Goal: Task Accomplishment & Management: Manage account settings

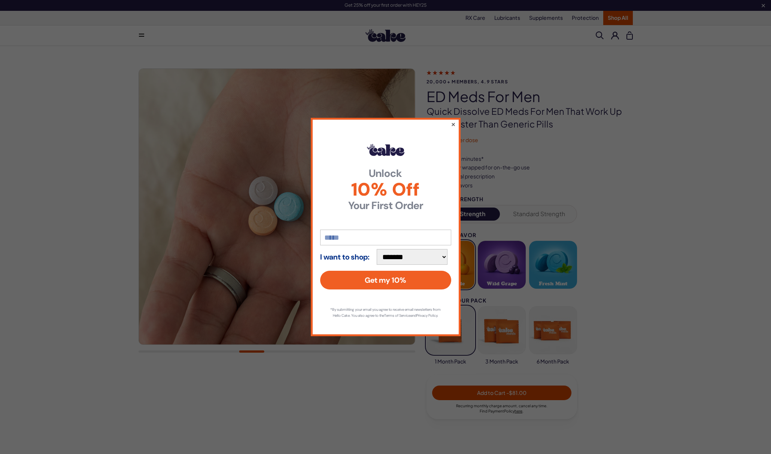
click at [451, 120] on button "×" at bounding box center [452, 124] width 5 height 9
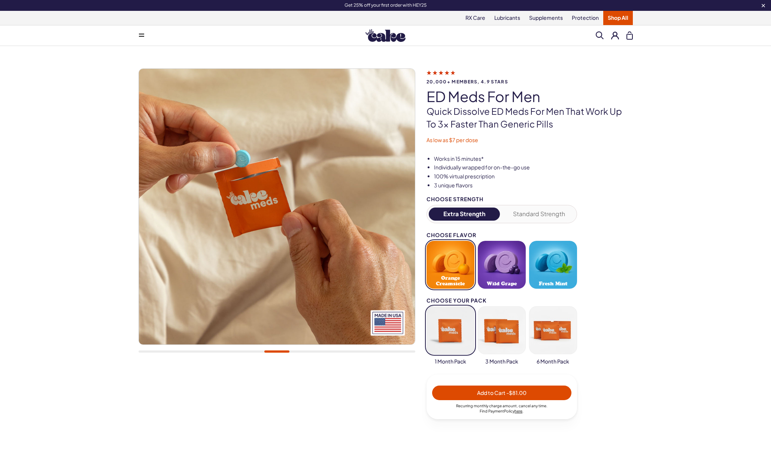
click at [614, 35] on button at bounding box center [615, 35] width 8 height 8
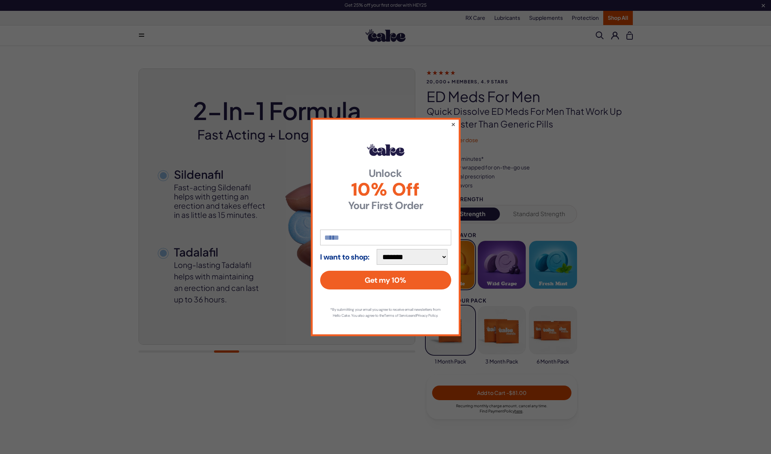
click at [453, 121] on button "×" at bounding box center [452, 124] width 5 height 9
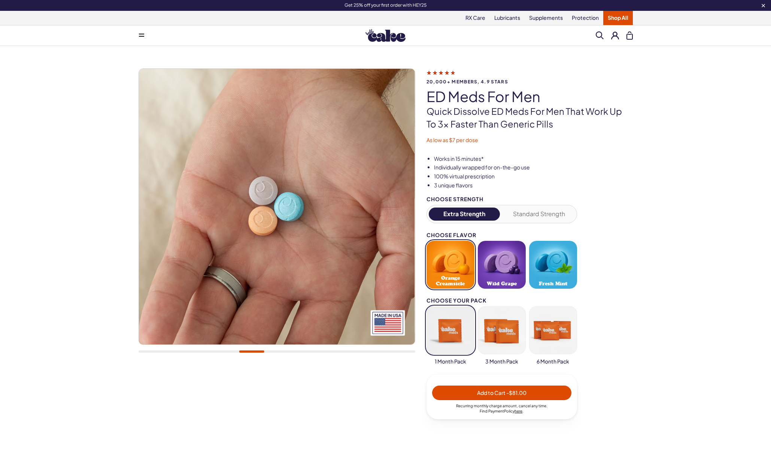
click at [630, 36] on button at bounding box center [629, 35] width 6 height 8
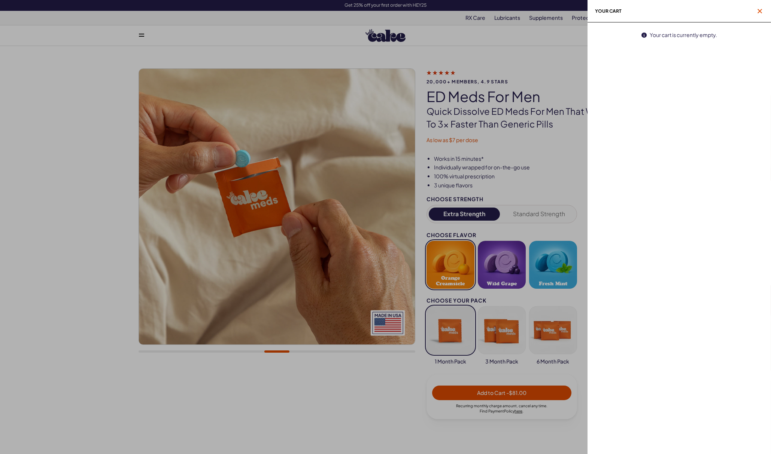
click at [760, 10] on icon "button" at bounding box center [759, 11] width 4 height 4
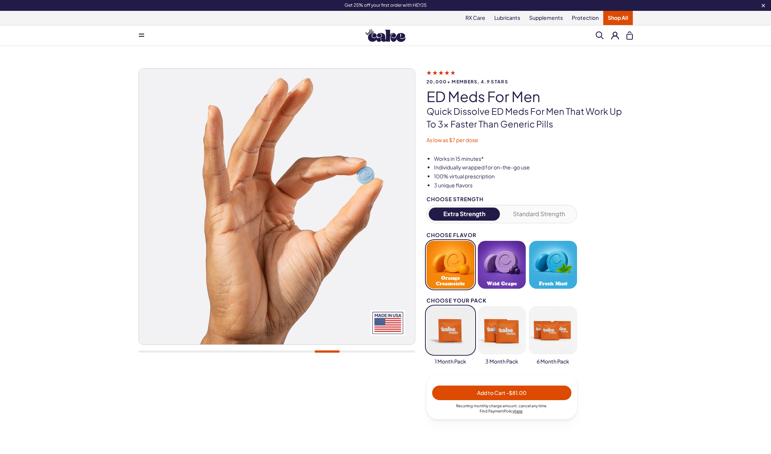
scroll to position [0, 0]
click at [615, 35] on button at bounding box center [615, 35] width 8 height 8
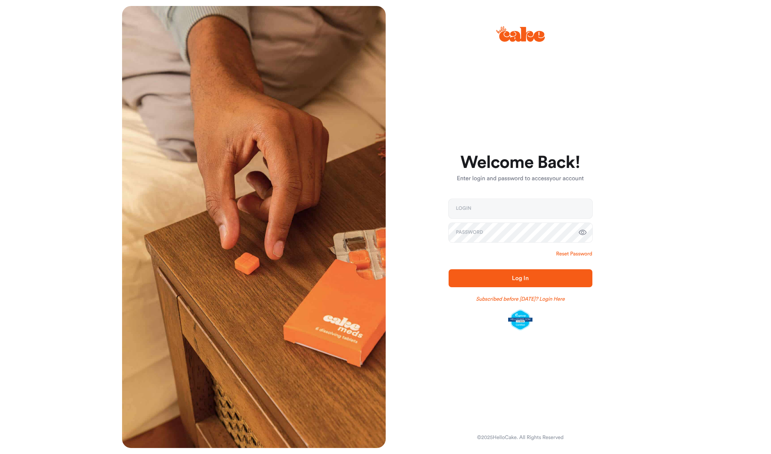
click at [579, 253] on link "Reset Password" at bounding box center [574, 253] width 36 height 7
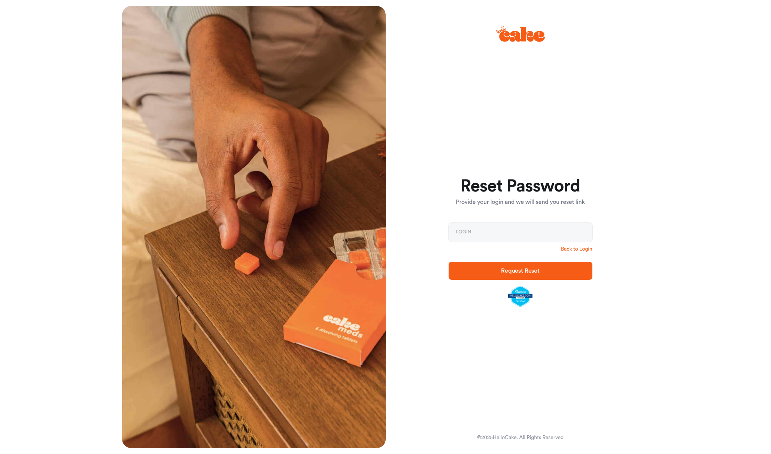
click at [588, 249] on link "Back to Login" at bounding box center [576, 249] width 31 height 7
